Goal: Obtain resource: Download file/media

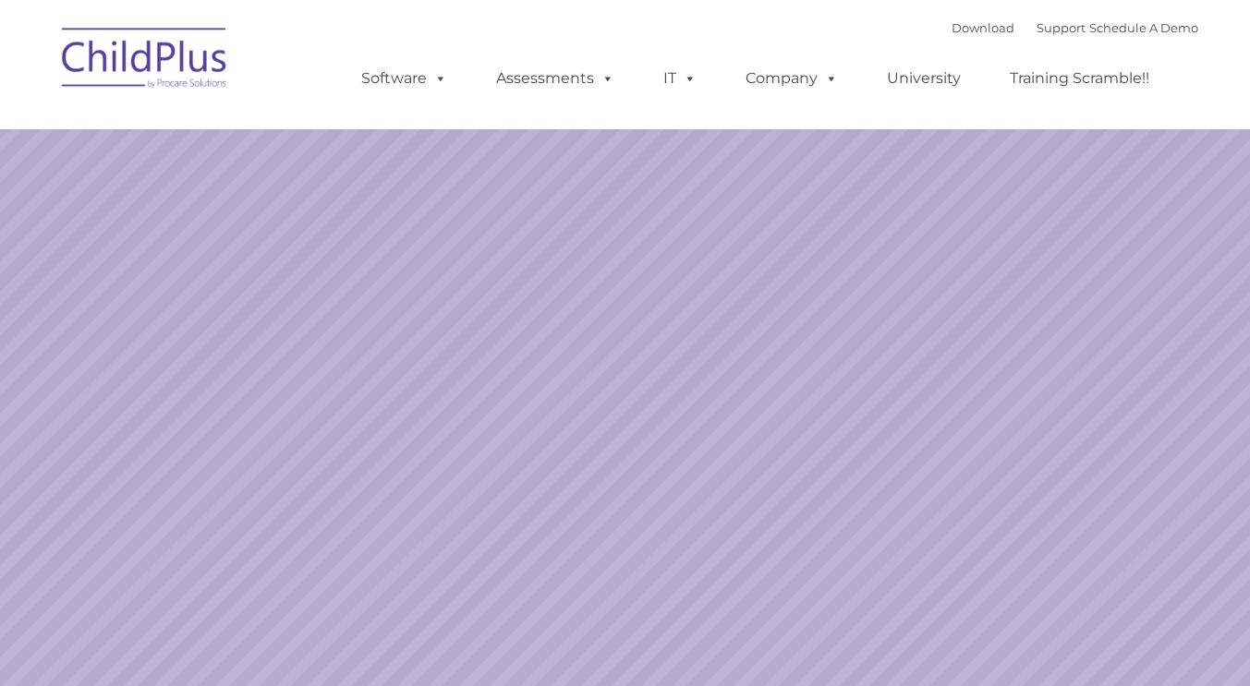
select select "MEDIUM"
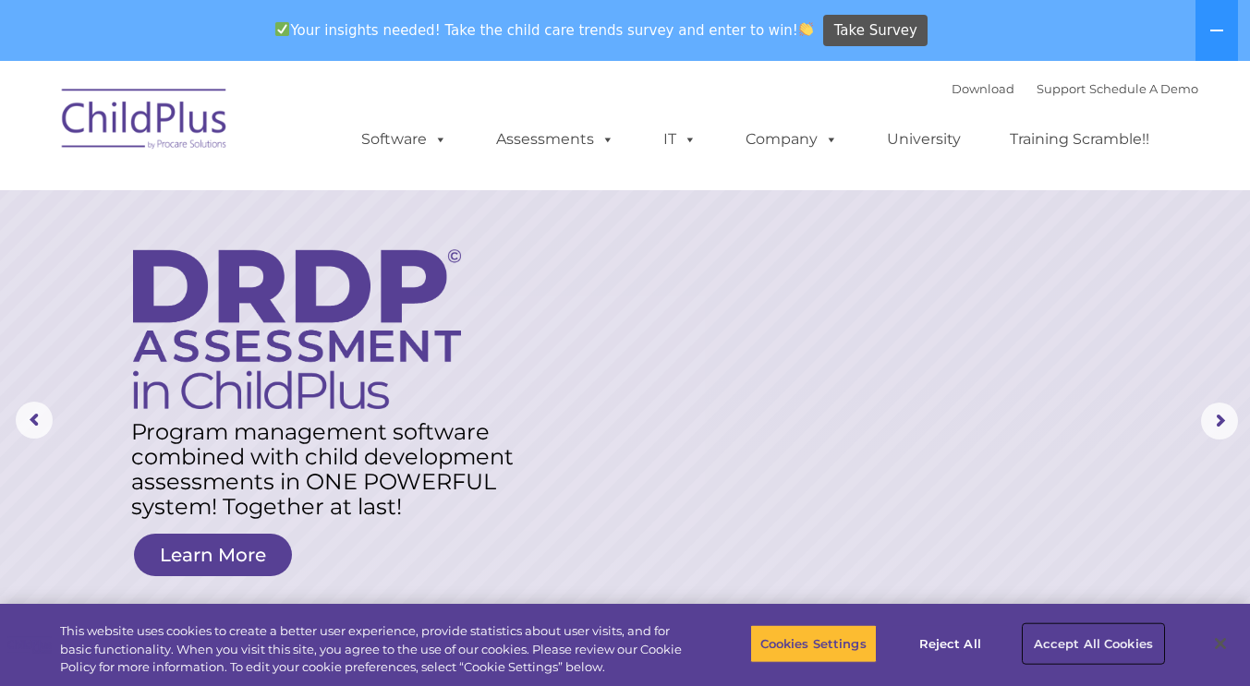
click at [1106, 645] on button "Accept All Cookies" at bounding box center [1093, 644] width 139 height 39
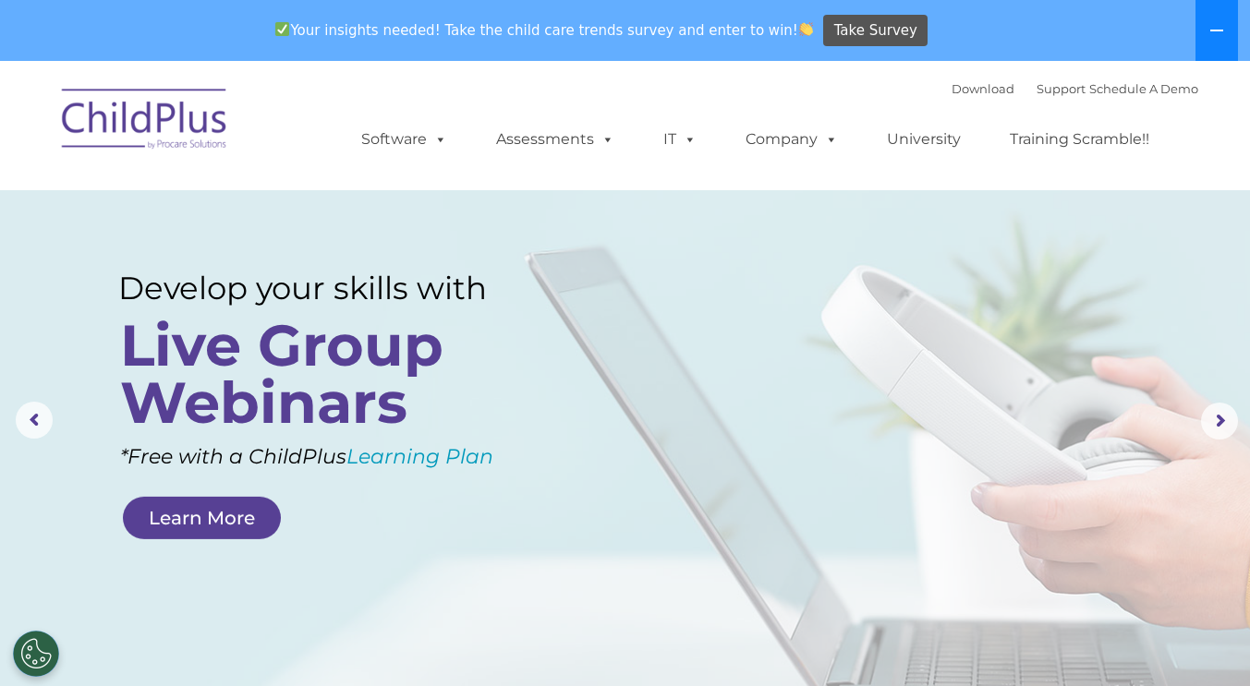
click at [1220, 32] on icon at bounding box center [1216, 30] width 15 height 15
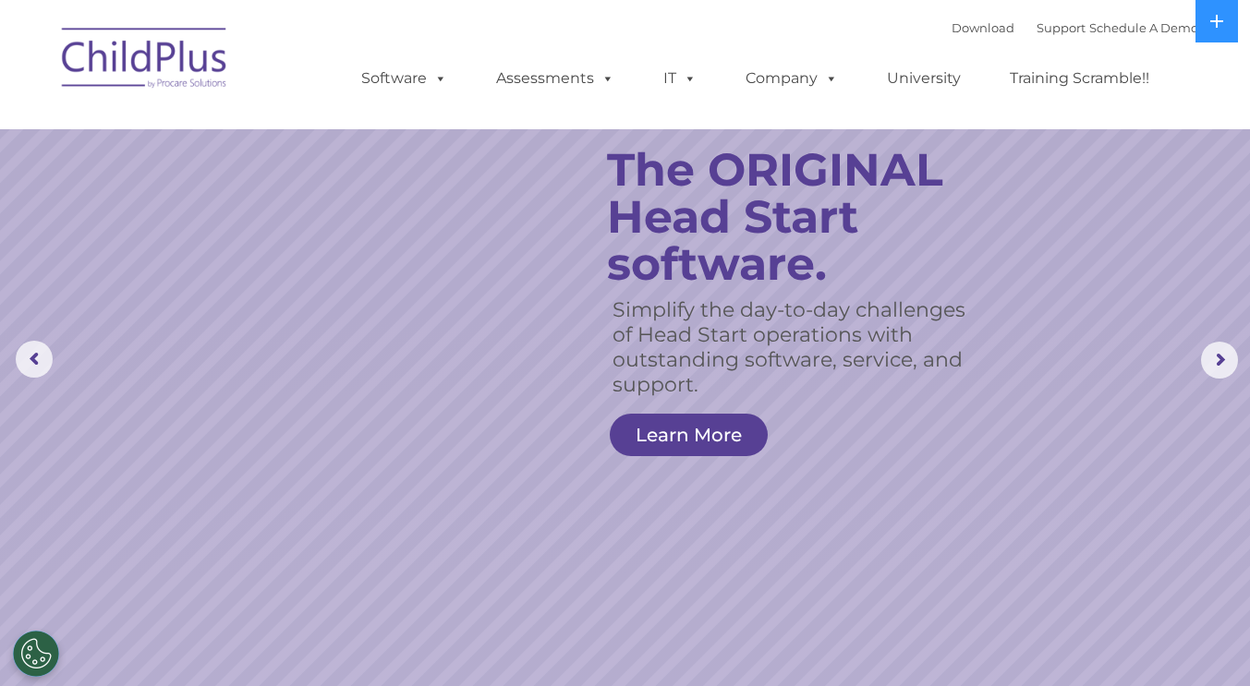
click at [170, 70] on img at bounding box center [145, 61] width 185 height 92
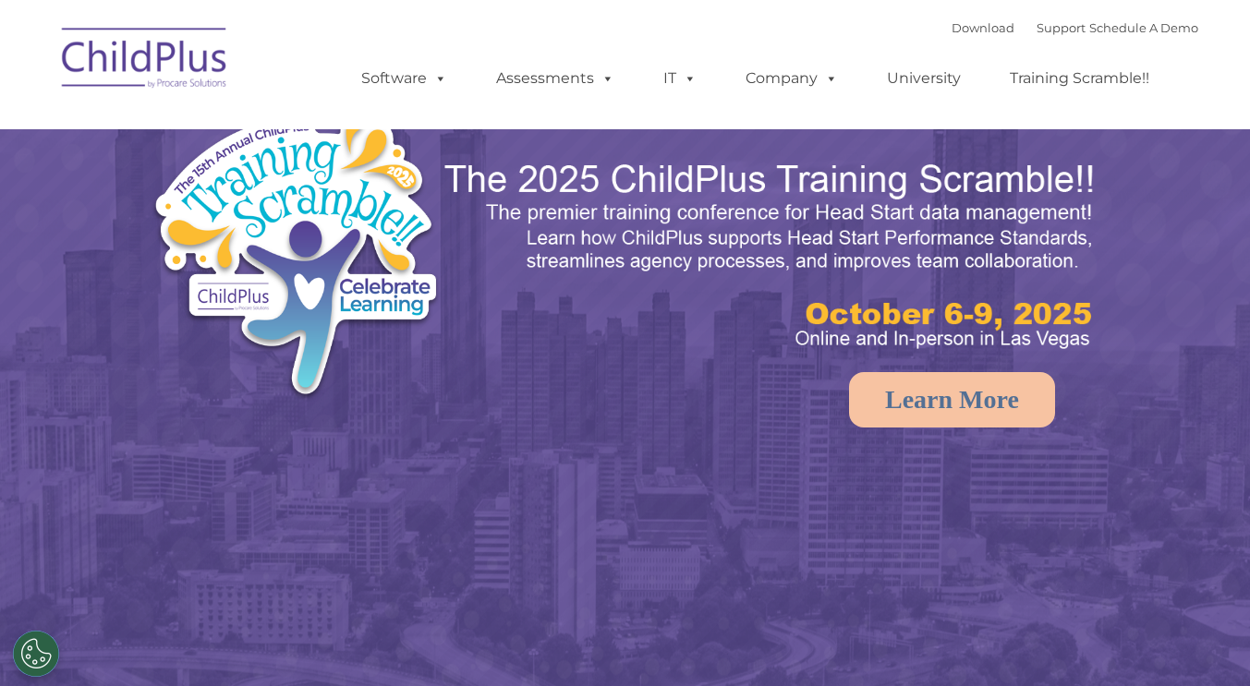
select select "MEDIUM"
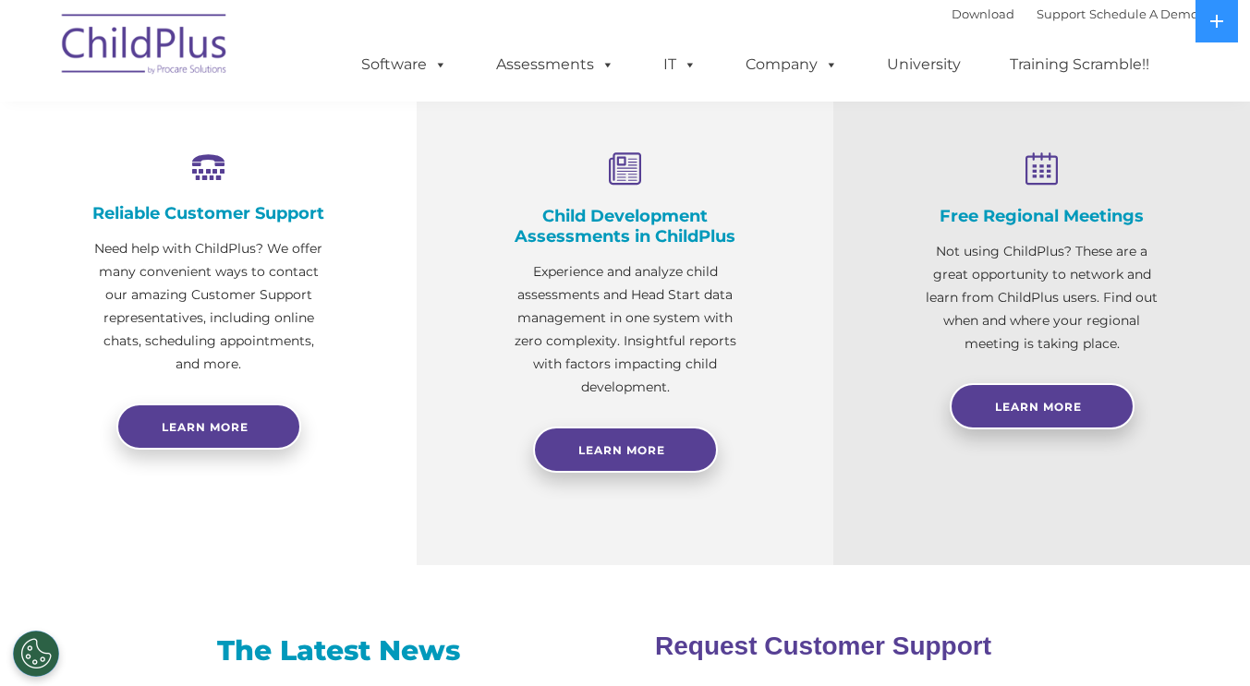
scroll to position [678, 0]
click at [824, 404] on div "Child Development Assessments in ChildPlus Experience and analyze child assessm…" at bounding box center [625, 304] width 417 height 524
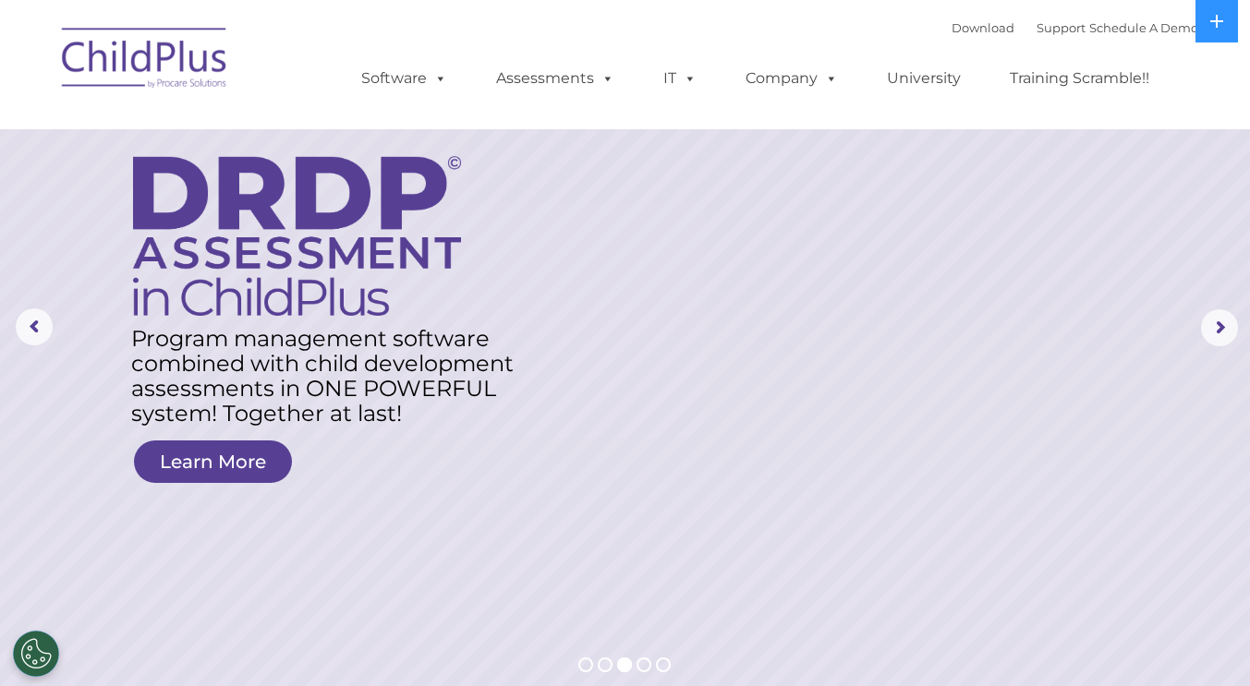
scroll to position [0, 0]
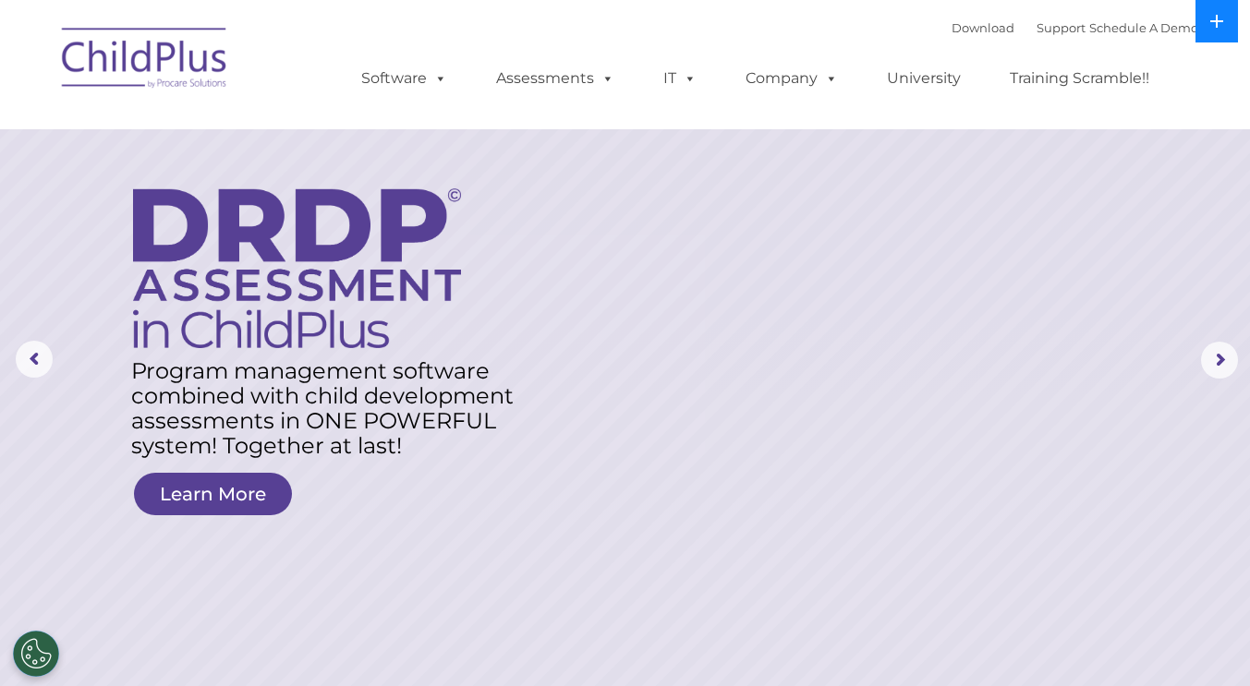
click at [1214, 19] on icon at bounding box center [1216, 21] width 15 height 15
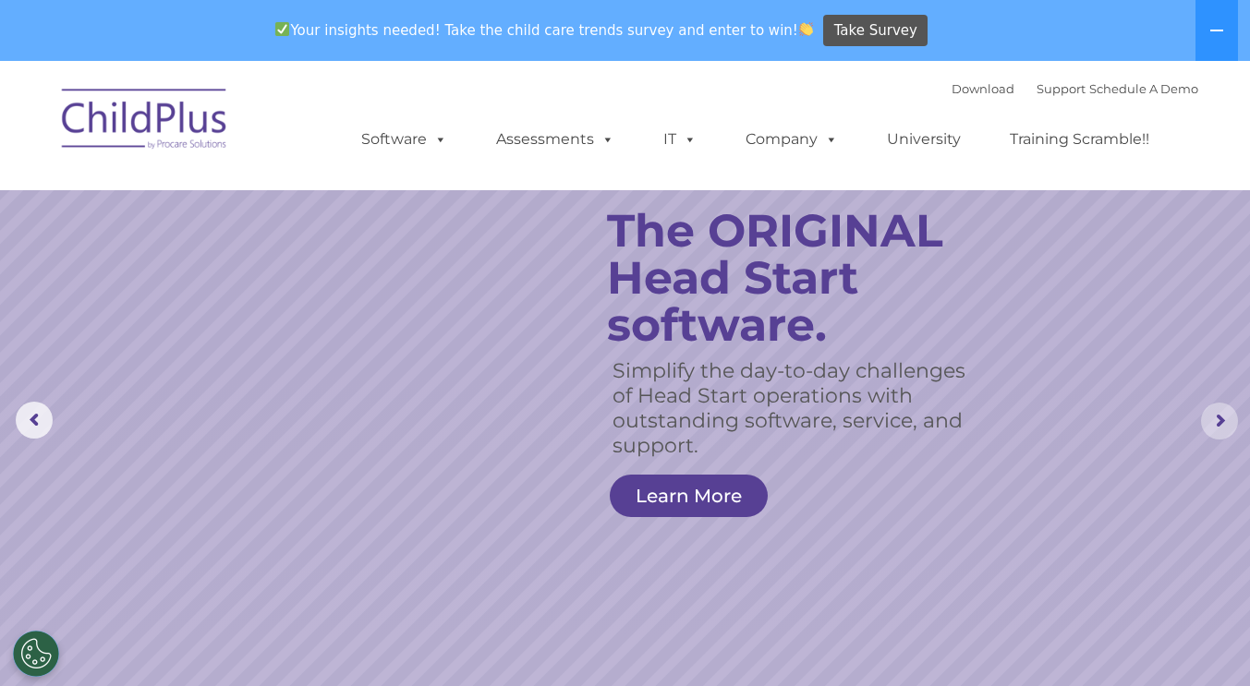
click at [1221, 426] on rs-arrow at bounding box center [1219, 421] width 37 height 37
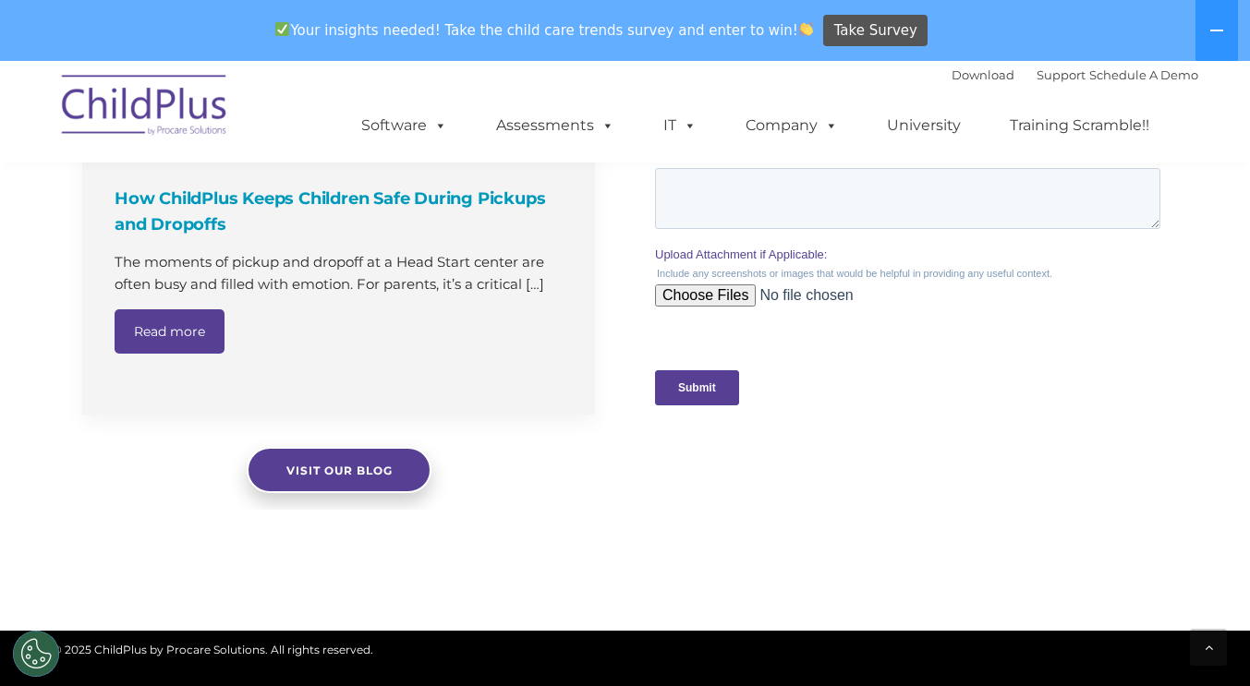
scroll to position [2166, 0]
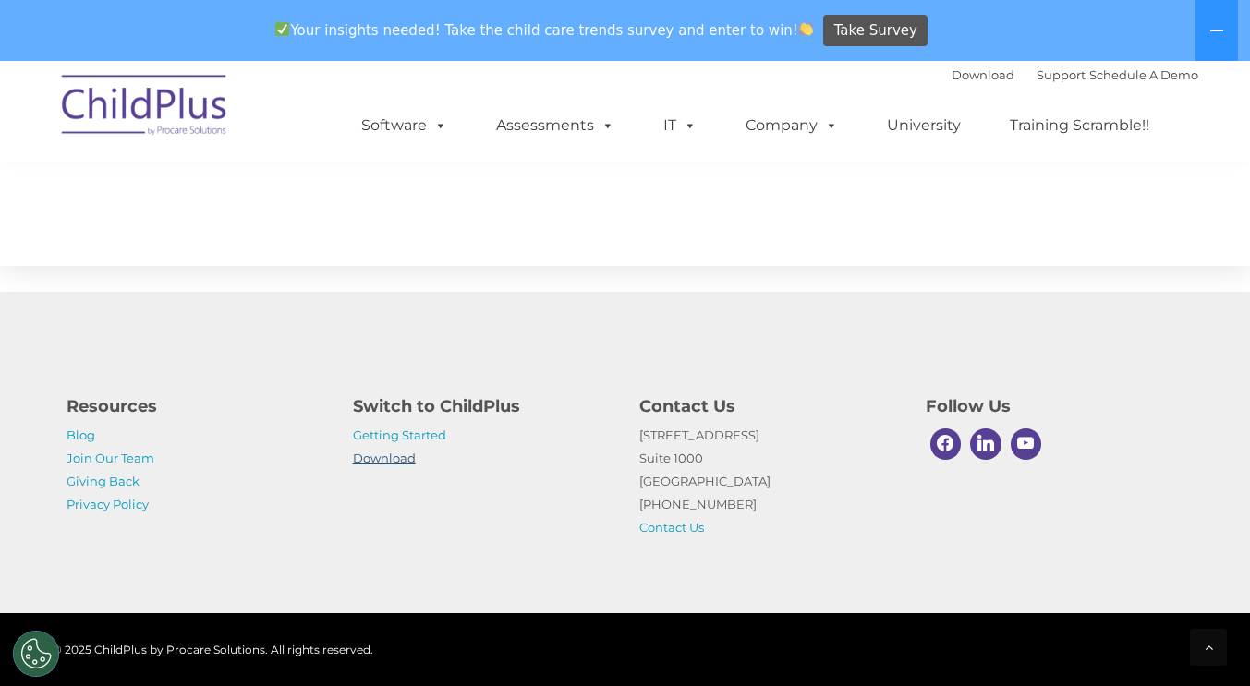
click at [393, 456] on link "Download" at bounding box center [384, 458] width 63 height 15
